Goal: Complete application form

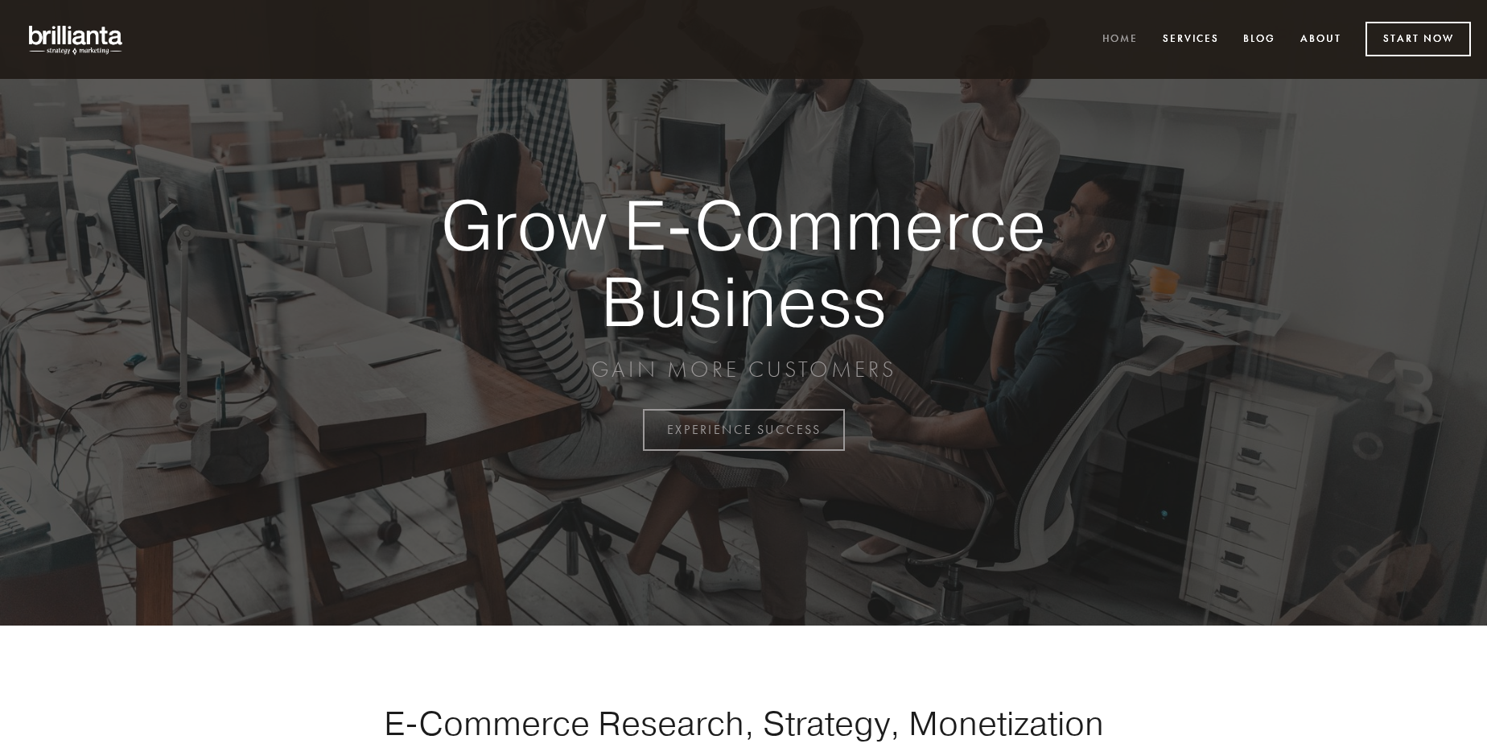
scroll to position [4218, 0]
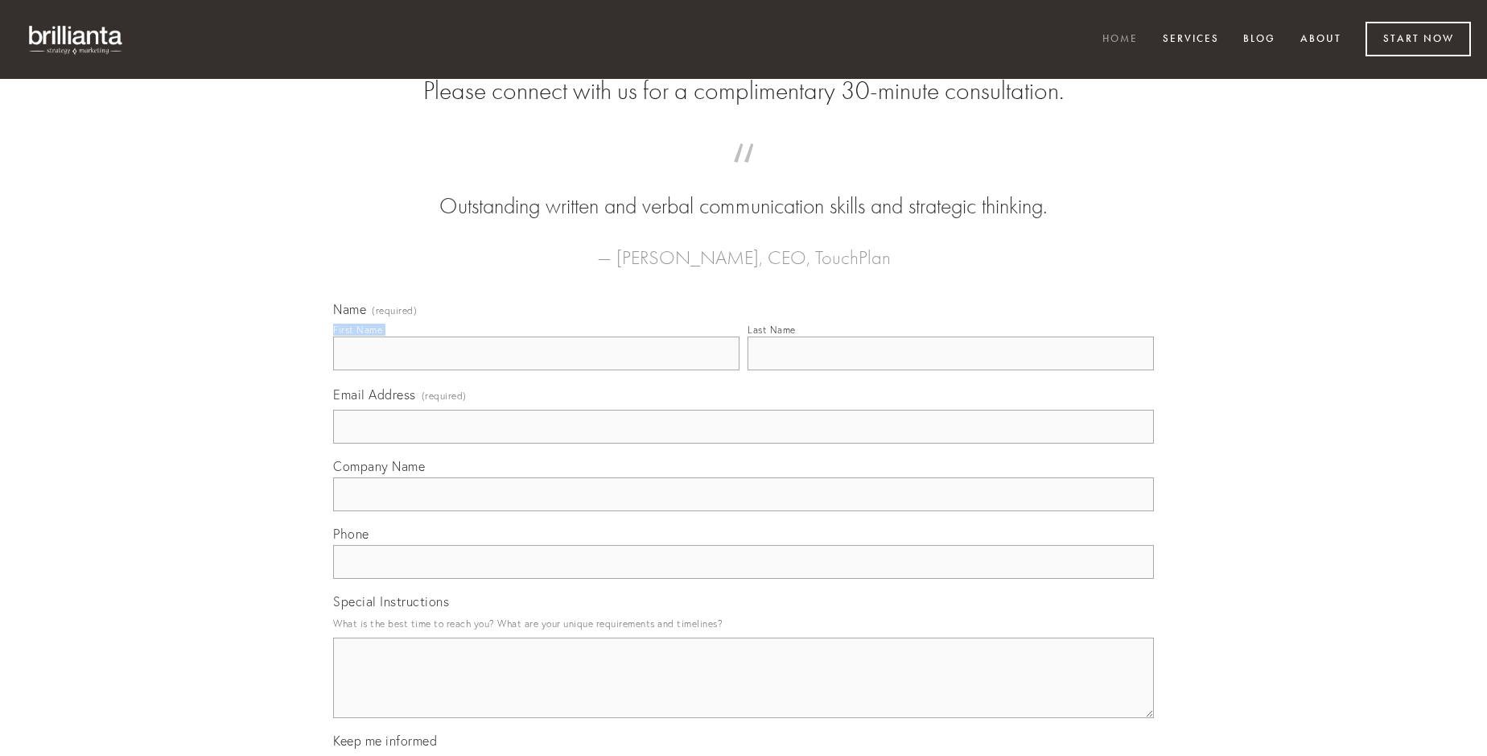
type input "[PERSON_NAME]"
click at [950, 370] on input "Last Name" at bounding box center [950, 353] width 406 height 34
type input "[PERSON_NAME]"
click at [743, 443] on input "Email Address (required)" at bounding box center [743, 427] width 821 height 34
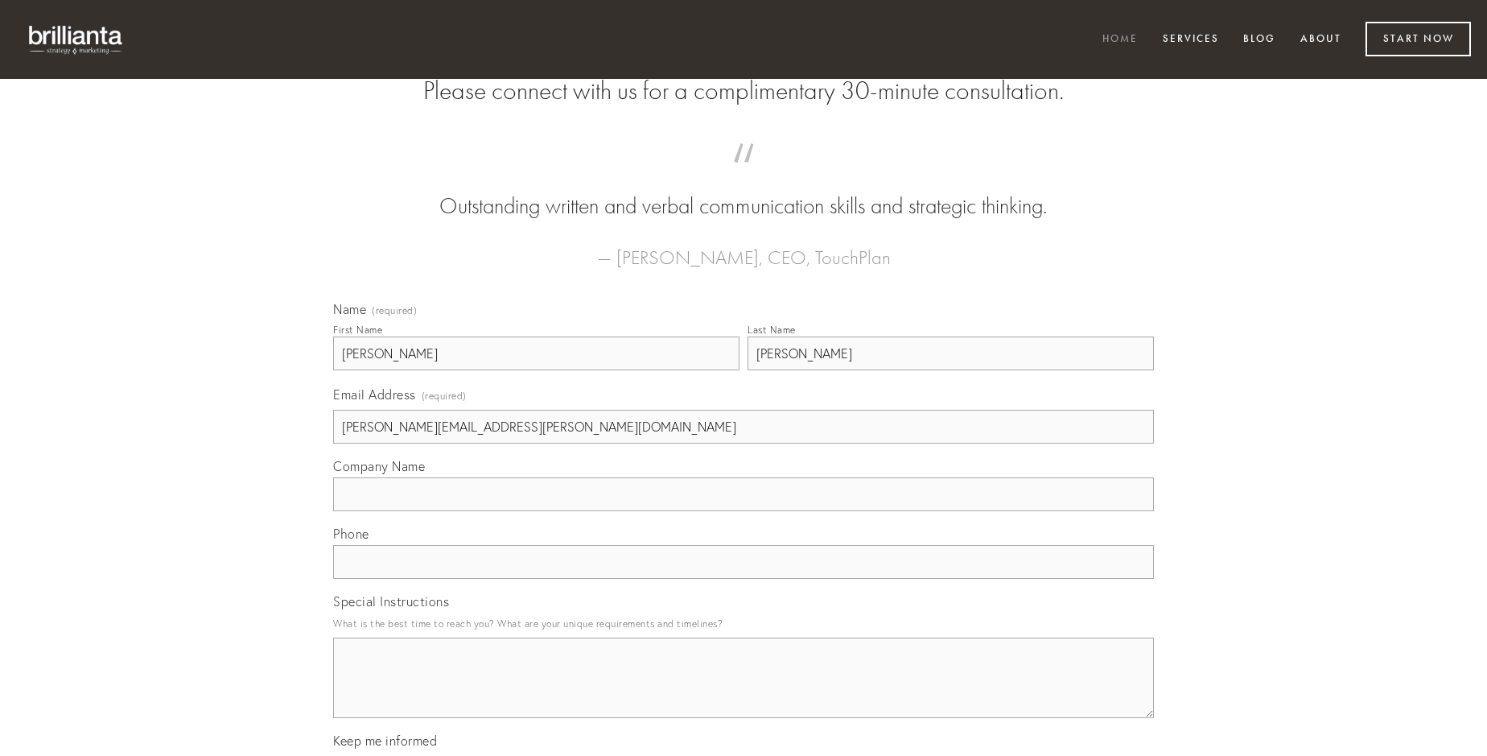
type input "[PERSON_NAME][EMAIL_ADDRESS][PERSON_NAME][DOMAIN_NAME]"
click at [743, 511] on input "Company Name" at bounding box center [743, 494] width 821 height 34
type input "studio"
click at [743, 579] on input "text" at bounding box center [743, 562] width 821 height 34
click at [743, 692] on textarea "Special Instructions" at bounding box center [743, 677] width 821 height 80
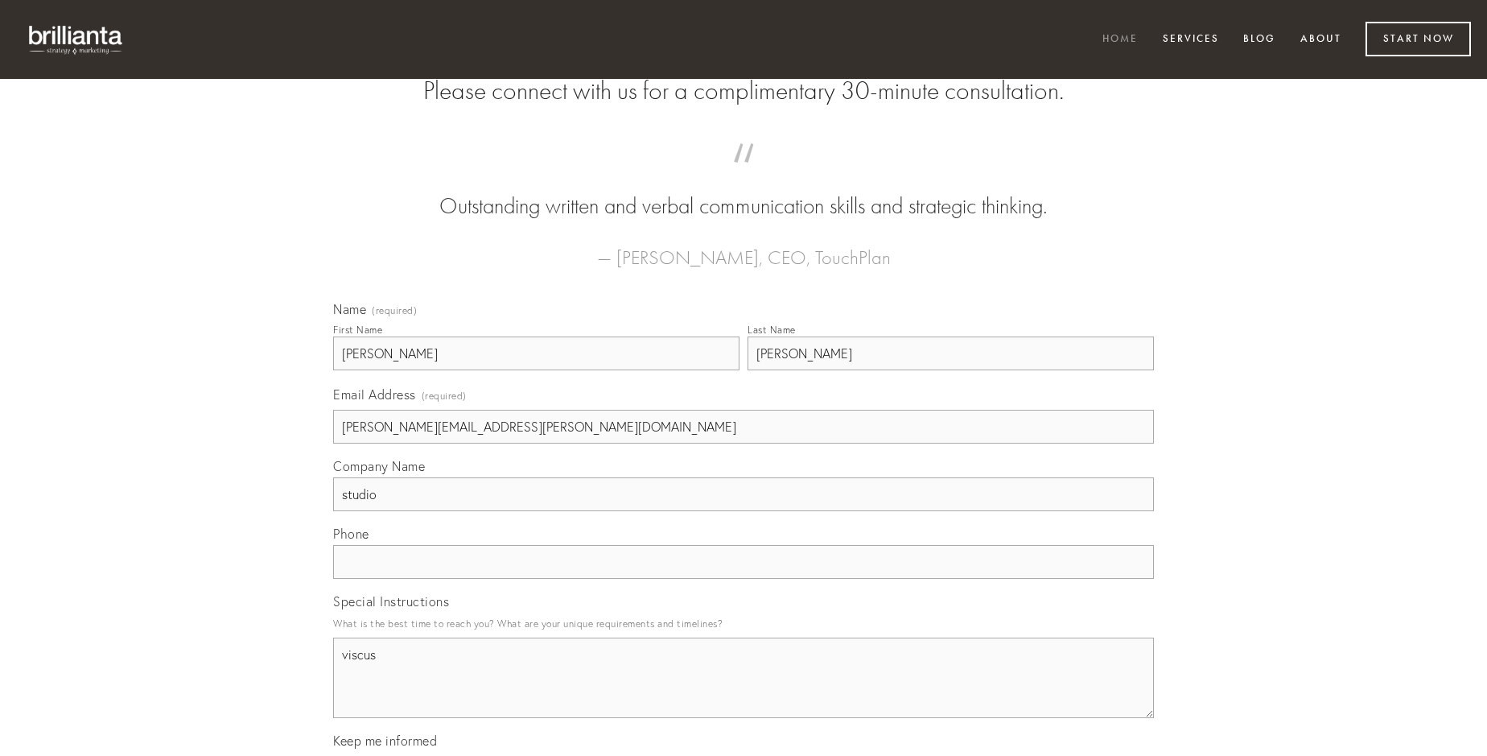
type textarea "viscus"
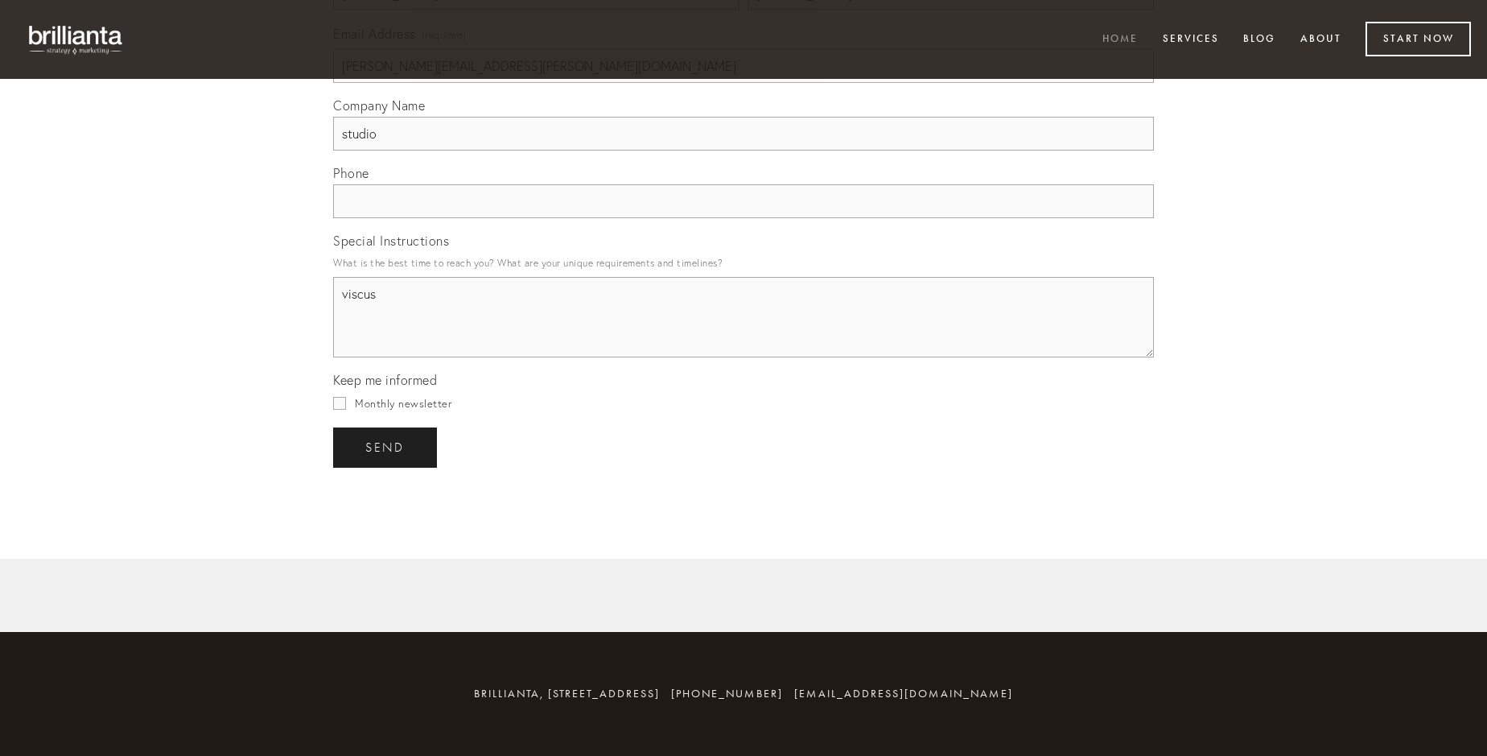
click at [386, 447] on span "send" at bounding box center [384, 447] width 39 height 14
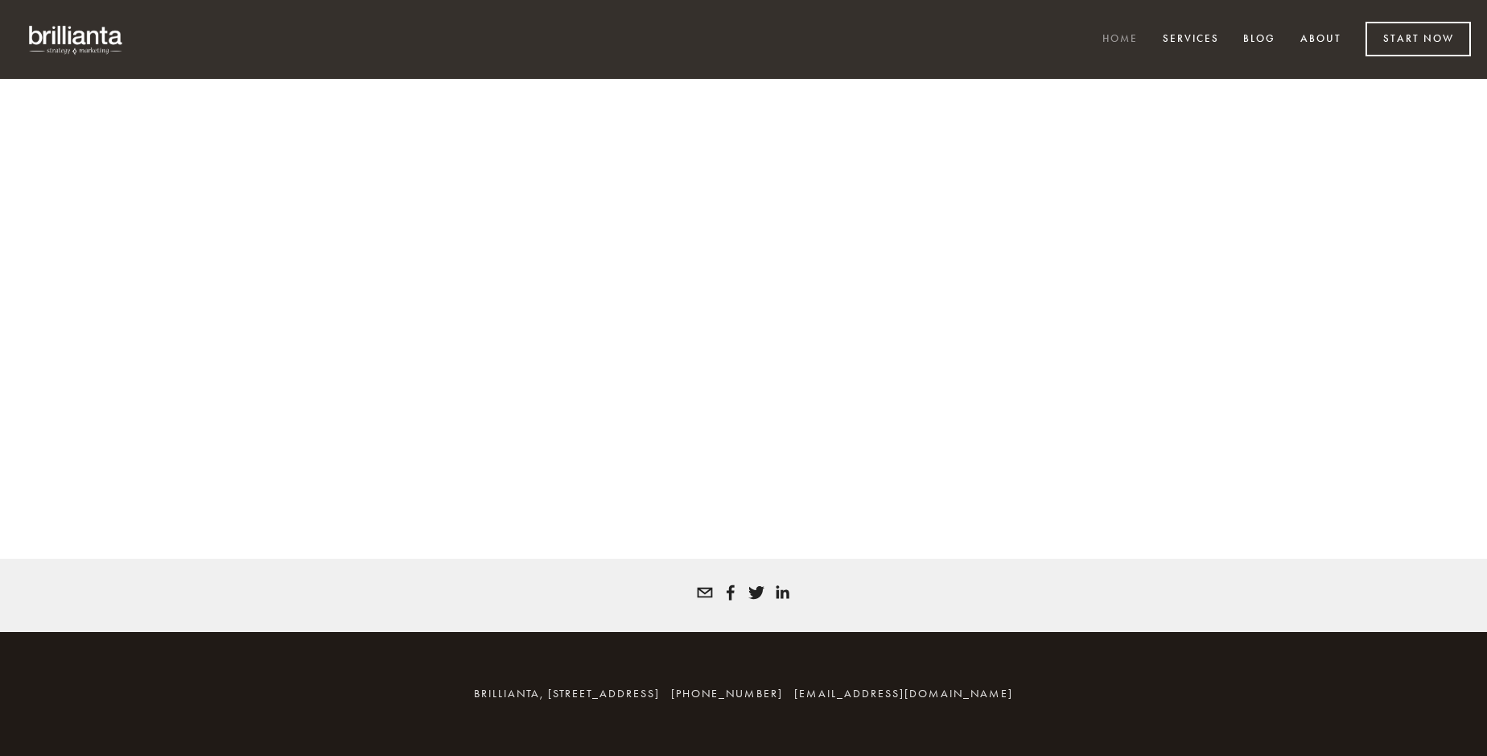
scroll to position [4196, 0]
